Goal: Transaction & Acquisition: Purchase product/service

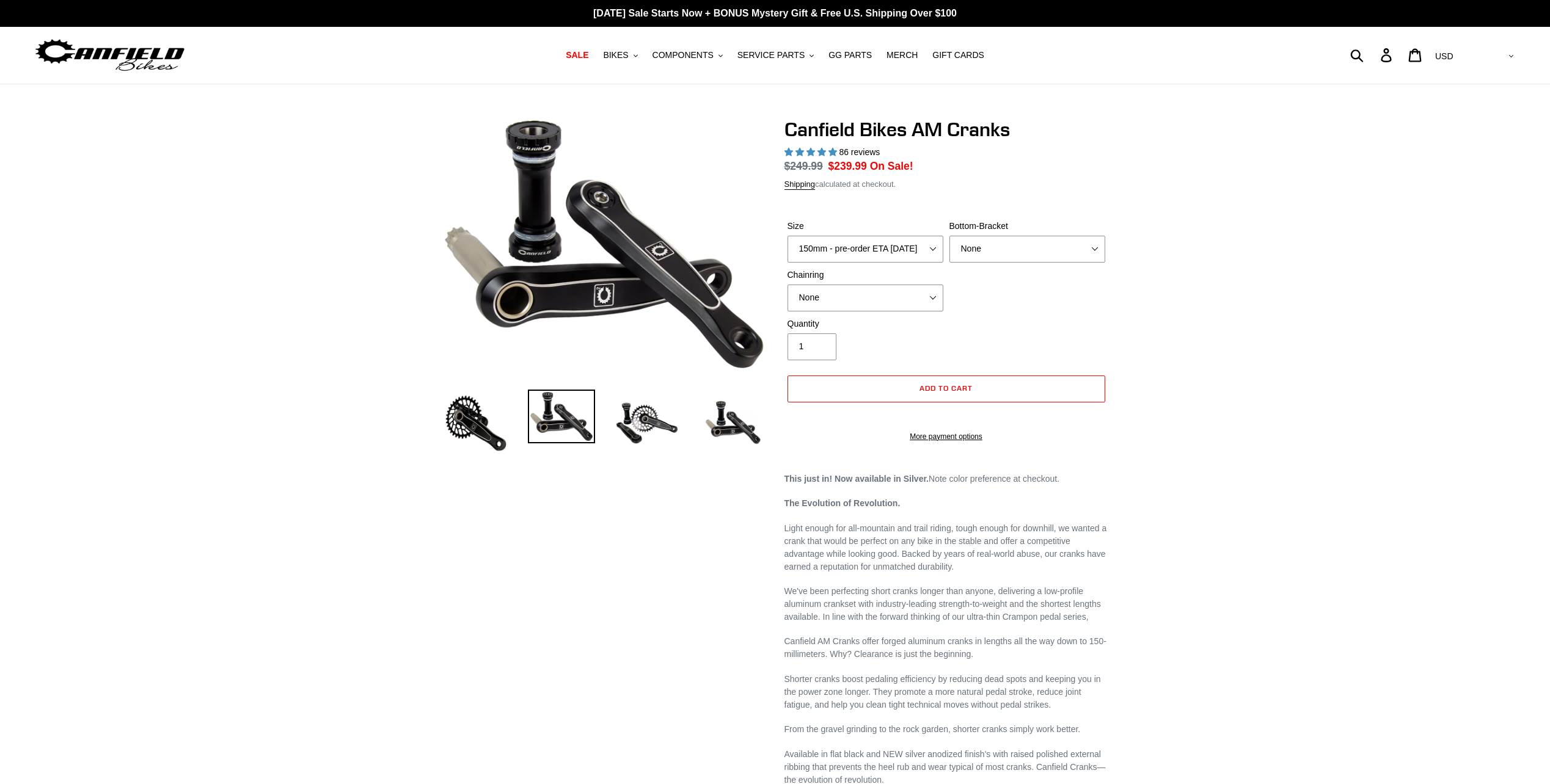
select select "highest-rating"
click at [888, 254] on select "150mm - pre-order ETA [DATE] 155mm - pre-order ETA [DATE] 160mm - pre-order ETA…" at bounding box center [865, 249] width 156 height 27
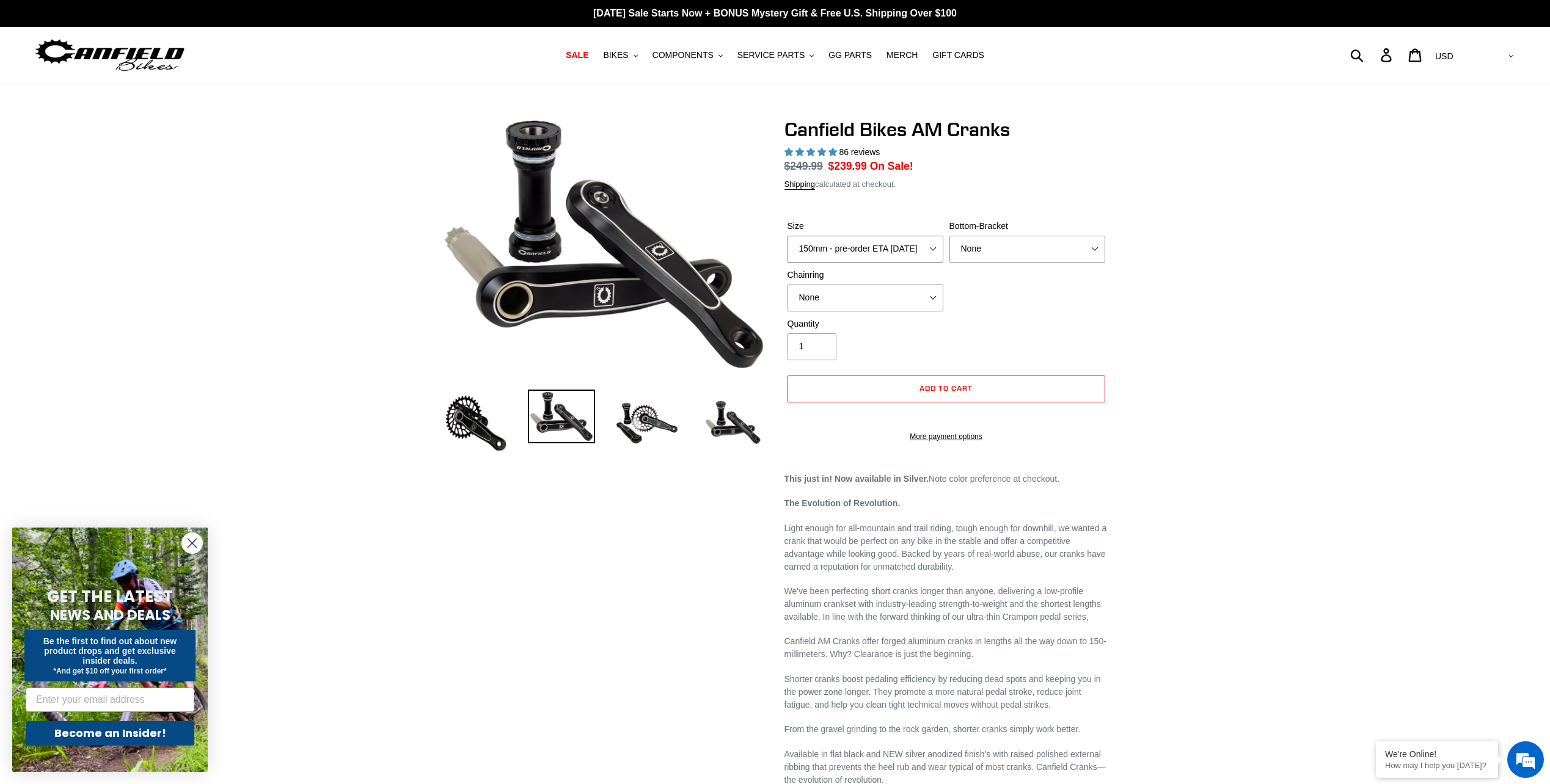
click at [788, 250] on select "150mm - pre-order ETA [DATE] 155mm - pre-order ETA [DATE] 160mm - pre-order ETA…" at bounding box center [865, 249] width 156 height 27
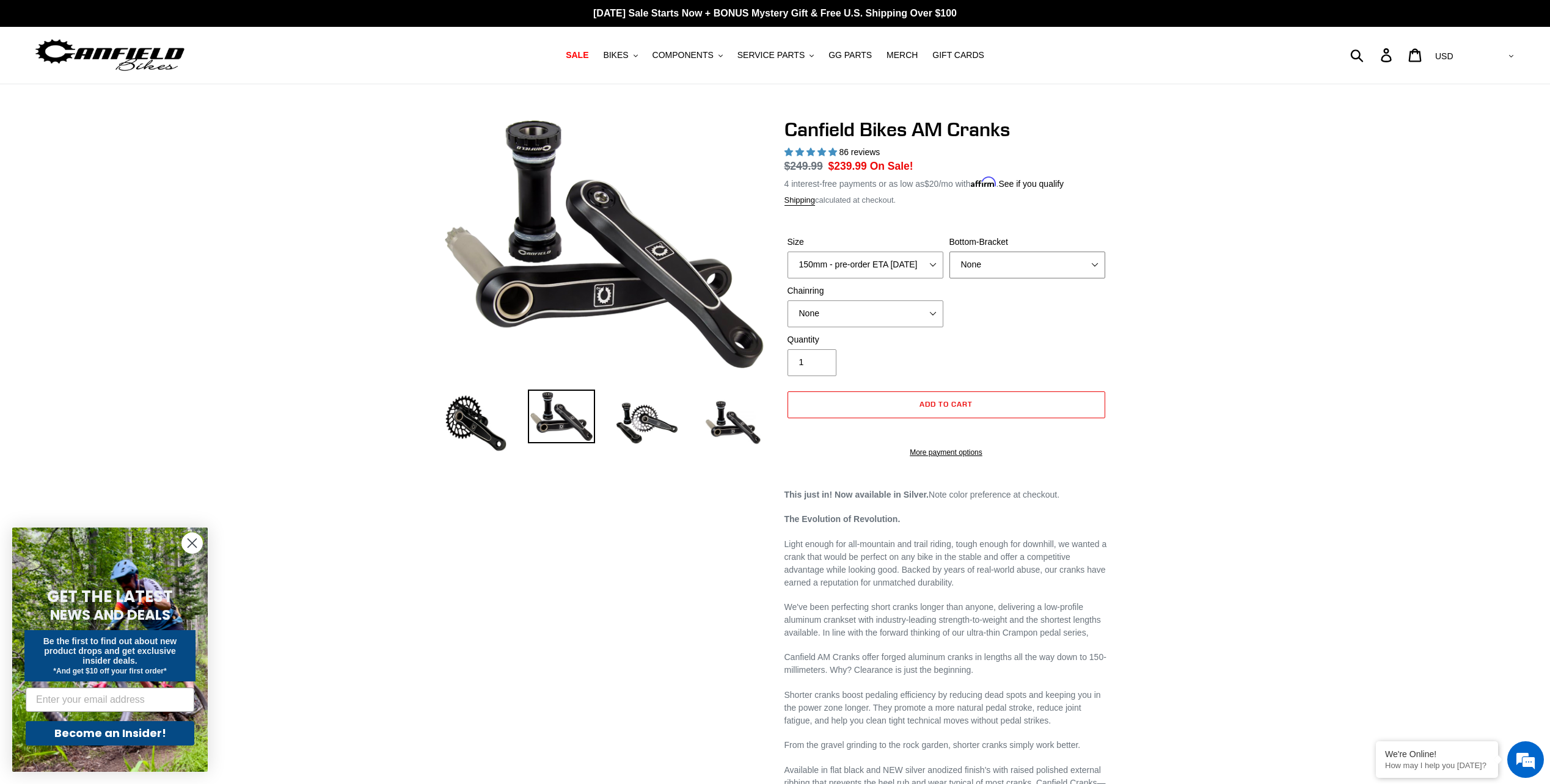
click at [998, 260] on select "None BSA Threaded 68/73mm Press Fit PF92" at bounding box center [1027, 265] width 156 height 27
click at [1242, 172] on div "Previous slide" at bounding box center [775, 651] width 1550 height 1068
click at [1049, 272] on select "None BSA Threaded 68/73mm Press Fit PF92" at bounding box center [1027, 265] width 156 height 27
click at [949, 252] on select "None BSA Threaded 68/73mm Press Fit PF92" at bounding box center [1027, 265] width 156 height 27
click at [919, 311] on select "None 30t Round (Boost 148) 30t Oval (Boost 148) 32t Round (Boost 148) 32t Oval …" at bounding box center [865, 314] width 156 height 27
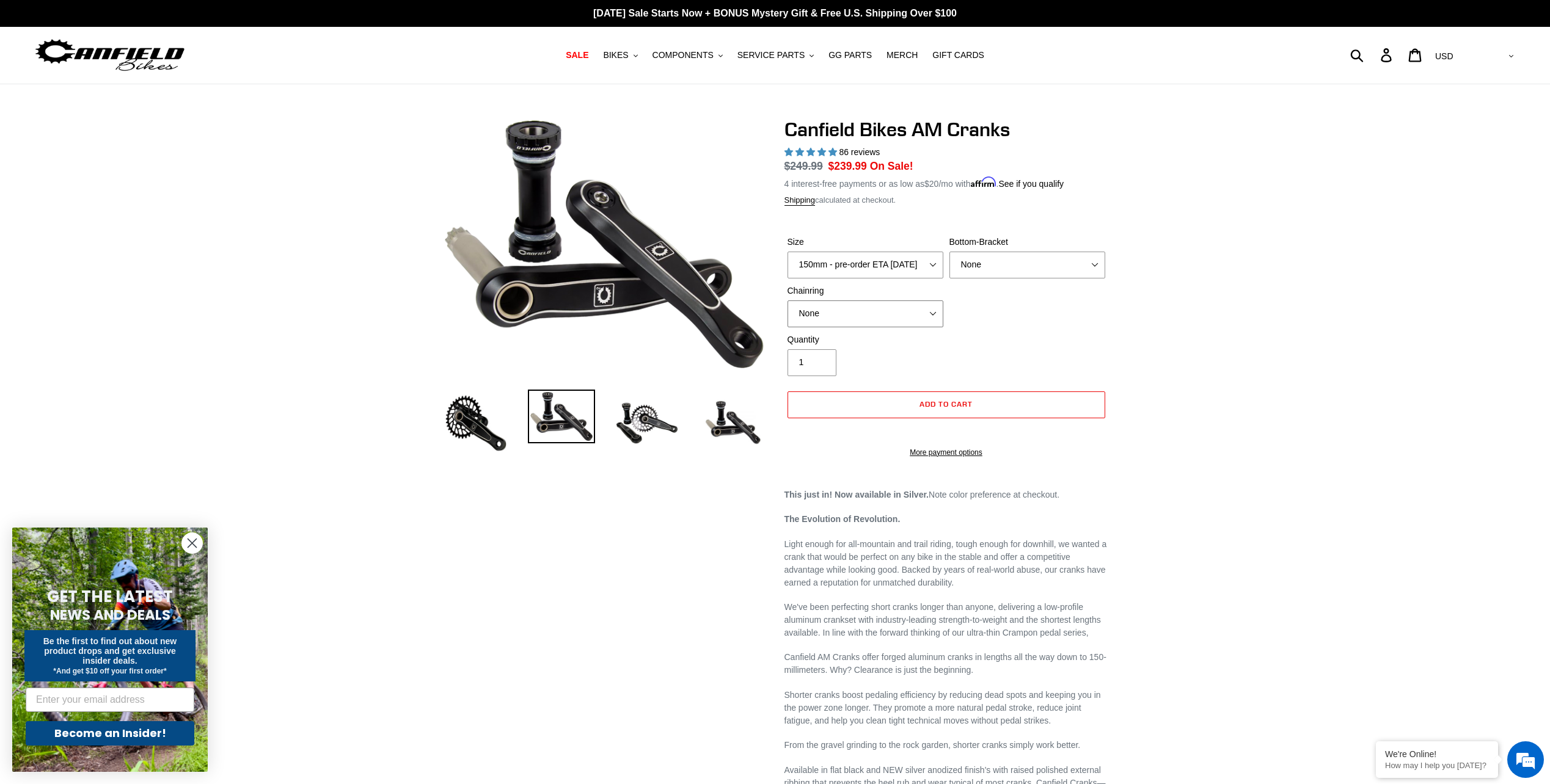
click at [788, 301] on select "None 30t Round (Boost 148) 30t Oval (Boost 148) 32t Round (Boost 148) 32t Oval …" at bounding box center [865, 314] width 156 height 27
click at [1028, 353] on div "Quantity 1" at bounding box center [946, 357] width 324 height 49
click at [637, 423] on img at bounding box center [647, 423] width 67 height 67
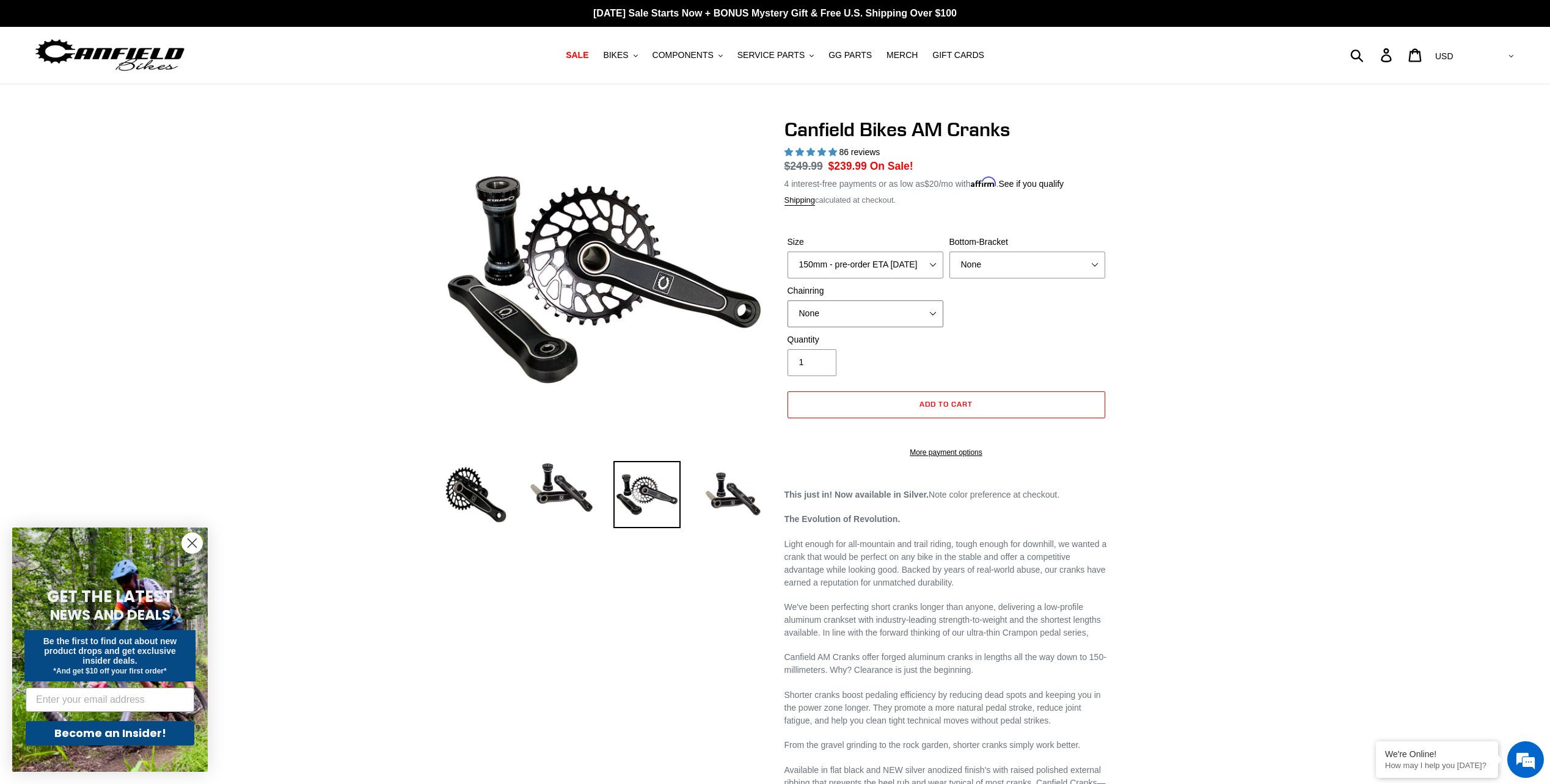
click at [888, 322] on select "None 30t Round (Boost 148) 30t Oval (Boost 148) 32t Round (Boost 148) 32t Oval …" at bounding box center [865, 314] width 156 height 27
select select "30t Round (Boost 148)"
click at [788, 301] on select "None 30t Round (Boost 148) 30t Oval (Boost 148) 32t Round (Boost 148) 32t Oval …" at bounding box center [865, 314] width 156 height 27
click at [1103, 338] on div "Quantity 1" at bounding box center [946, 357] width 324 height 49
